Goal: Navigation & Orientation: Understand site structure

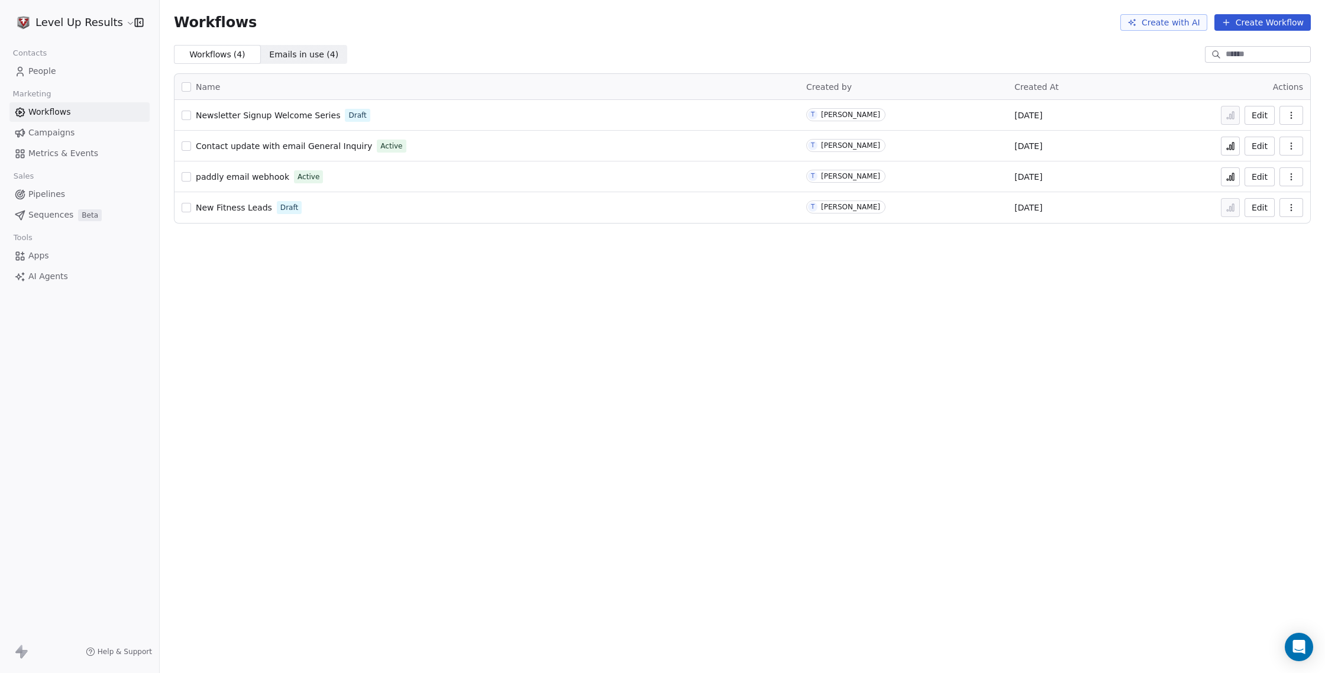
click at [46, 111] on span "Workflows" at bounding box center [49, 112] width 43 height 12
click at [47, 198] on span "Pipelines" at bounding box center [46, 194] width 37 height 12
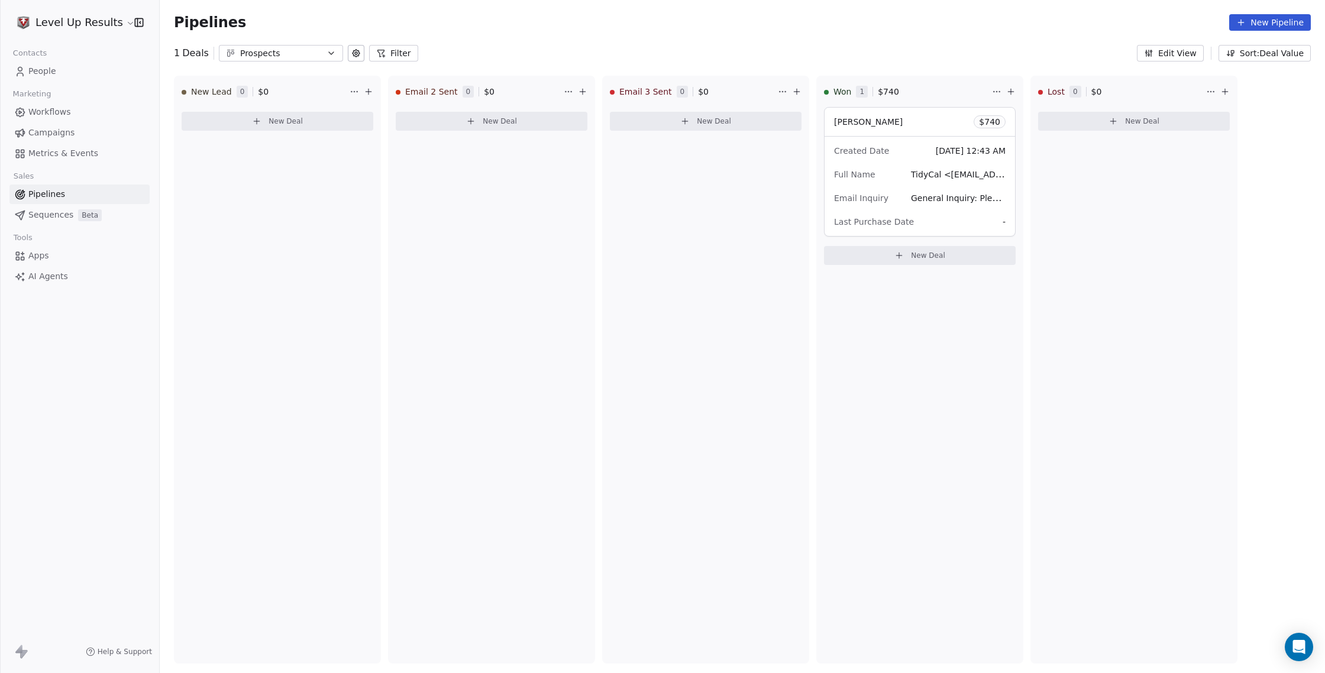
click at [46, 215] on span "Sequences" at bounding box center [50, 215] width 45 height 12
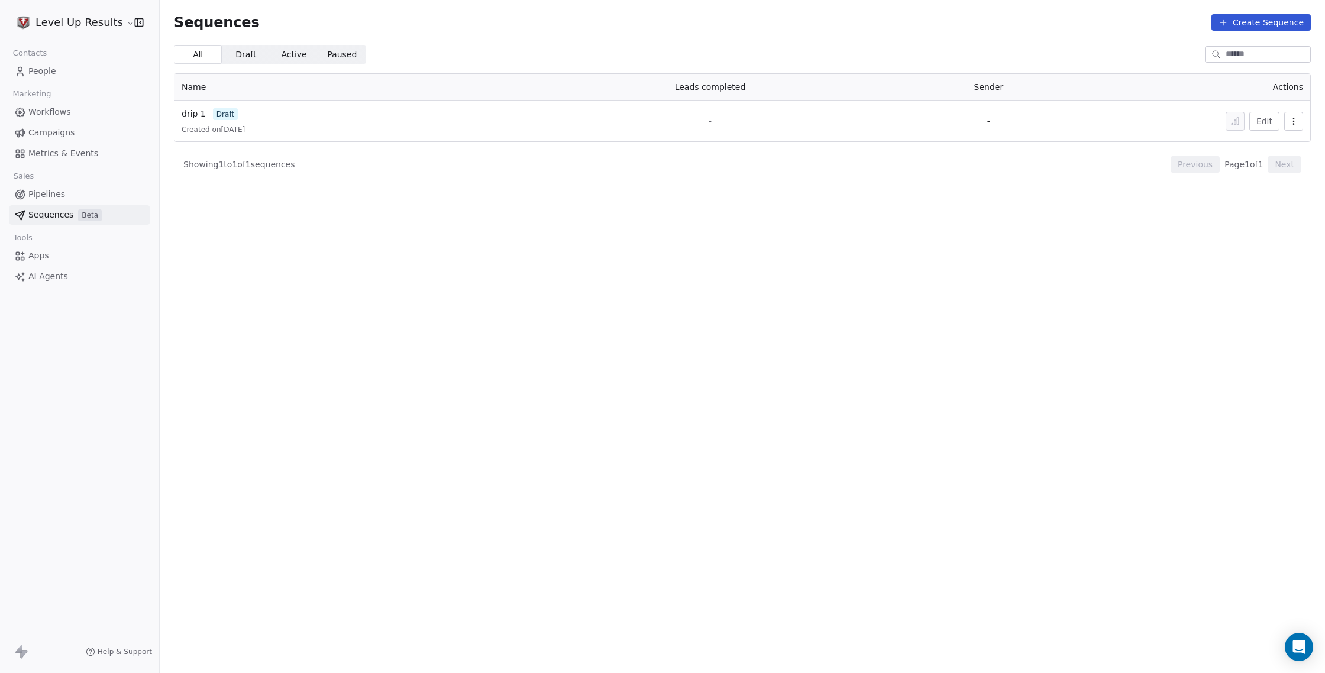
click at [34, 260] on span "Apps" at bounding box center [38, 256] width 21 height 12
